Goal: Navigation & Orientation: Find specific page/section

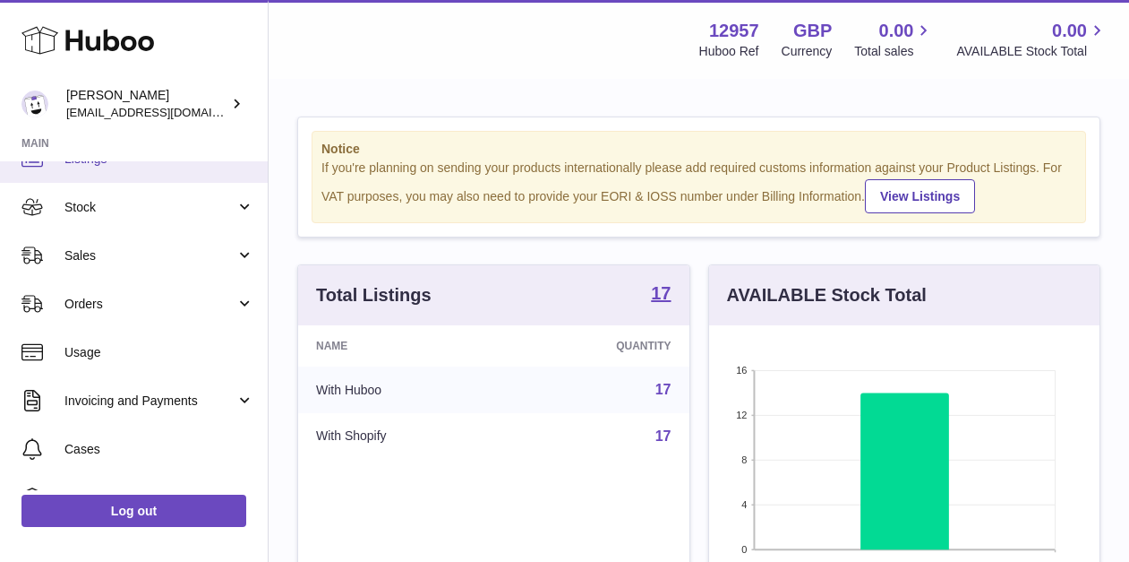
scroll to position [107, 0]
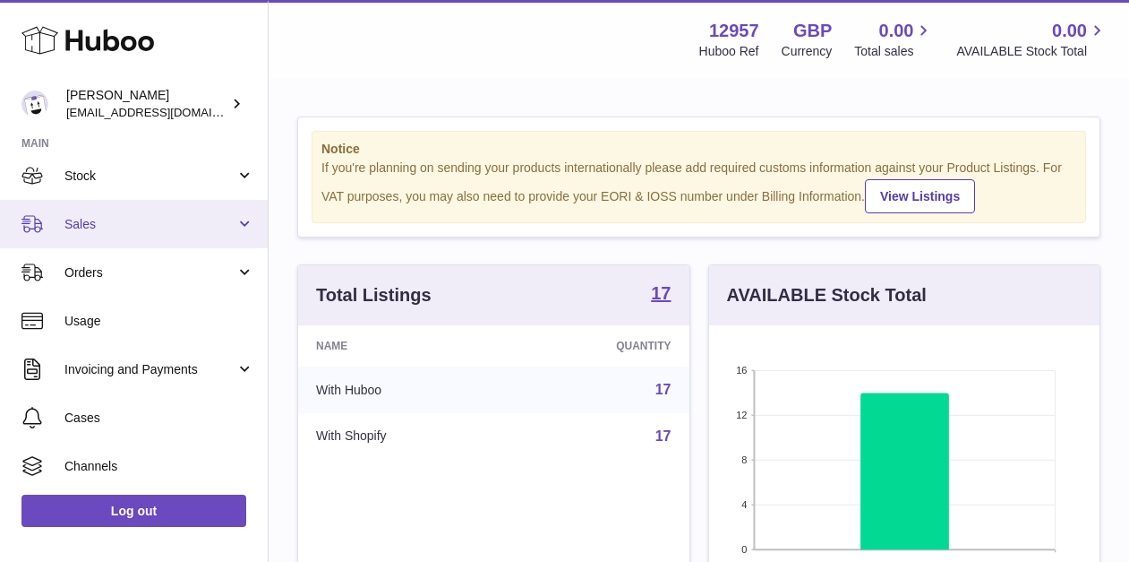
click at [162, 217] on span "Sales" at bounding box center [149, 224] width 171 height 17
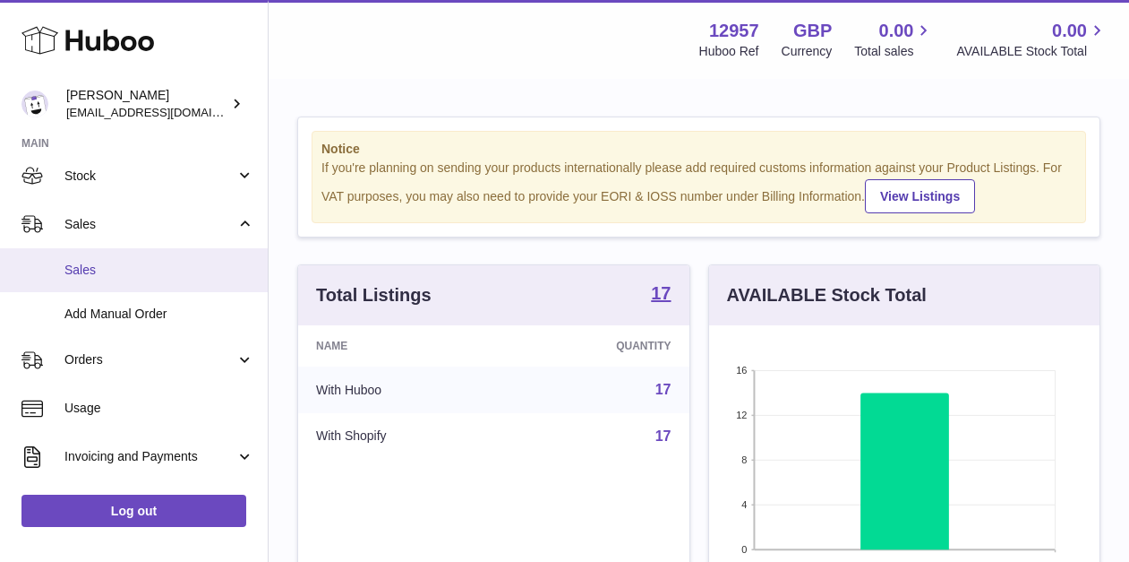
click at [132, 272] on span "Sales" at bounding box center [159, 270] width 190 height 17
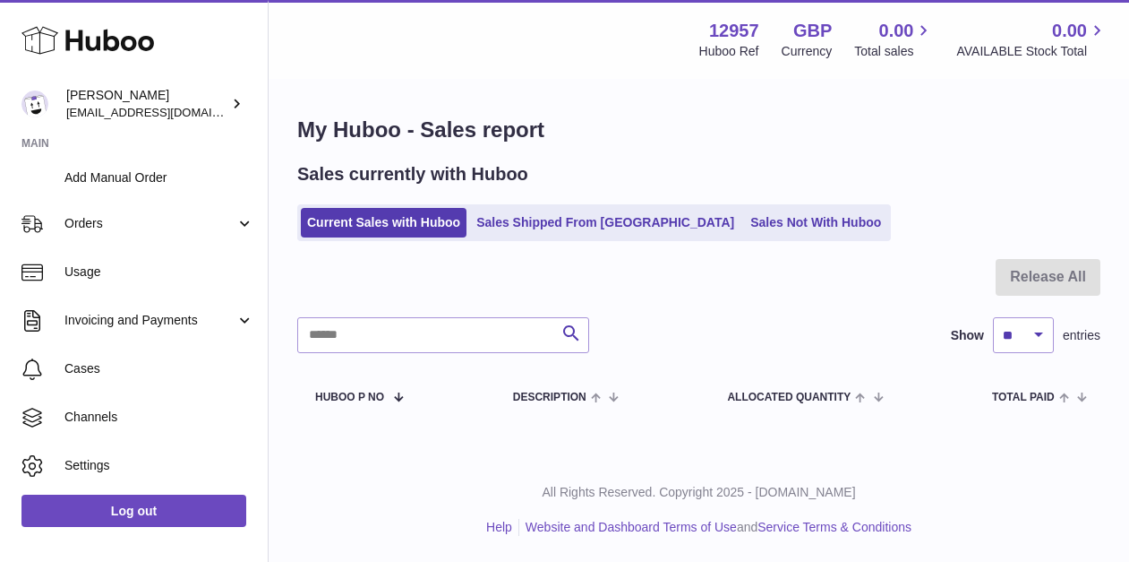
scroll to position [245, 0]
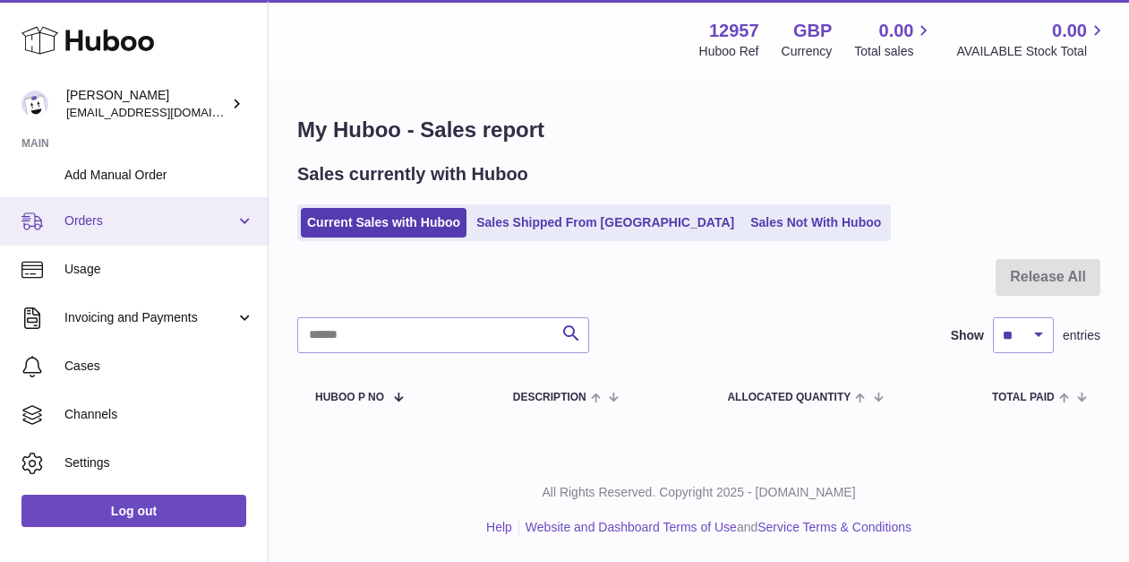
click at [157, 231] on link "Orders" at bounding box center [134, 221] width 268 height 48
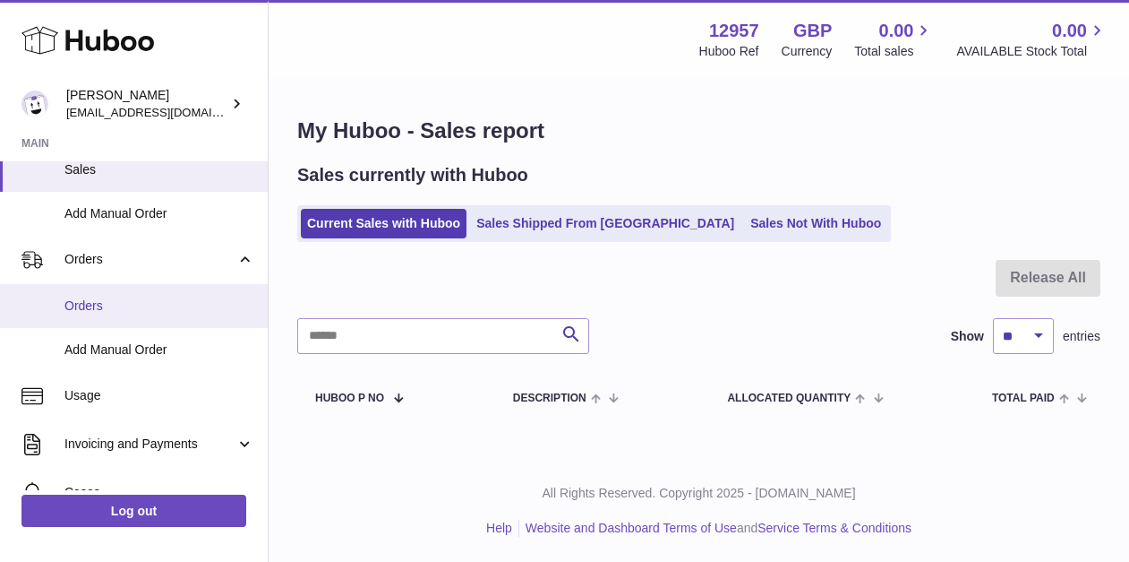
scroll to position [0, 0]
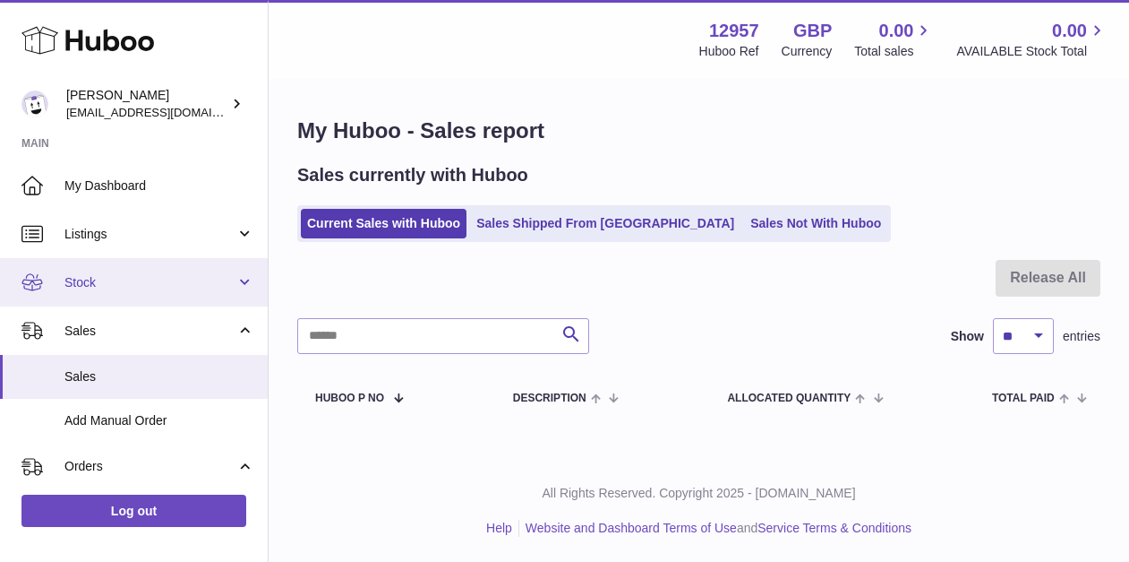
click at [143, 278] on span "Stock" at bounding box center [149, 282] width 171 height 17
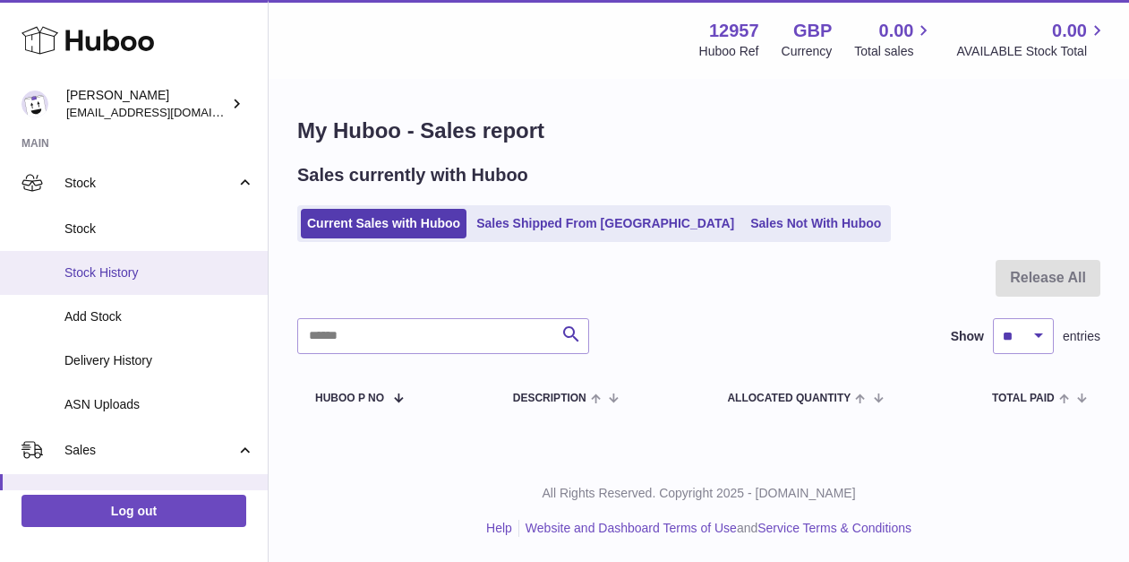
scroll to position [115, 0]
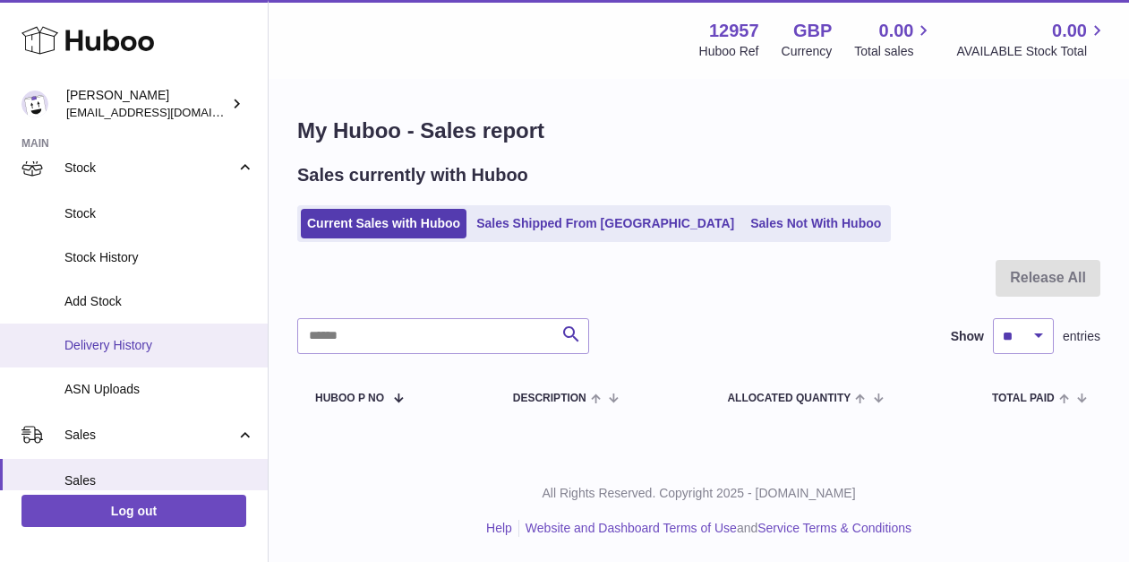
click at [152, 348] on span "Delivery History" at bounding box center [159, 345] width 190 height 17
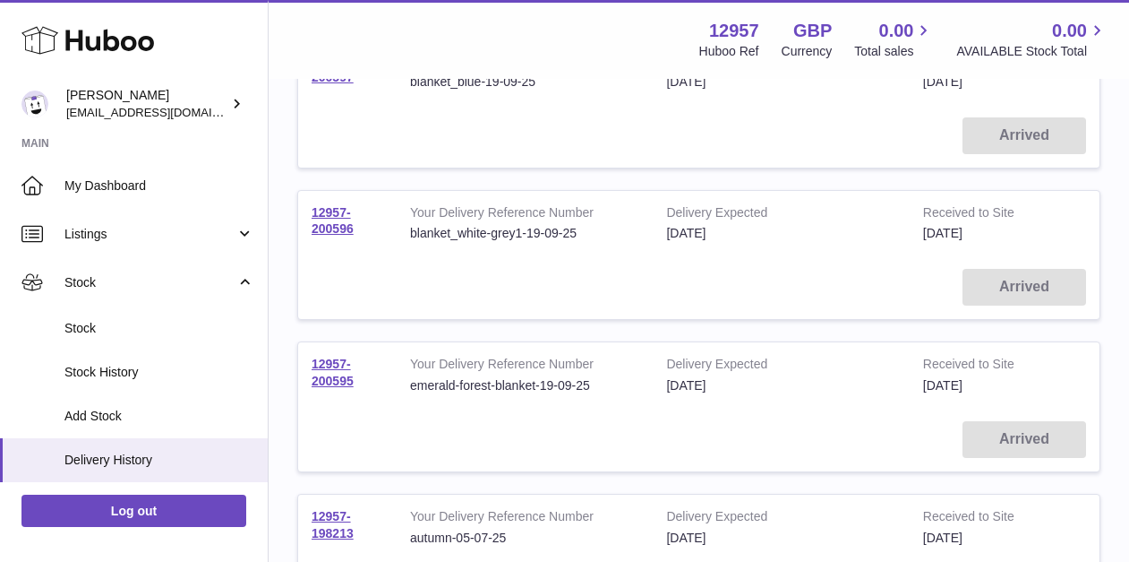
scroll to position [382, 0]
